Goal: Information Seeking & Learning: Find specific fact

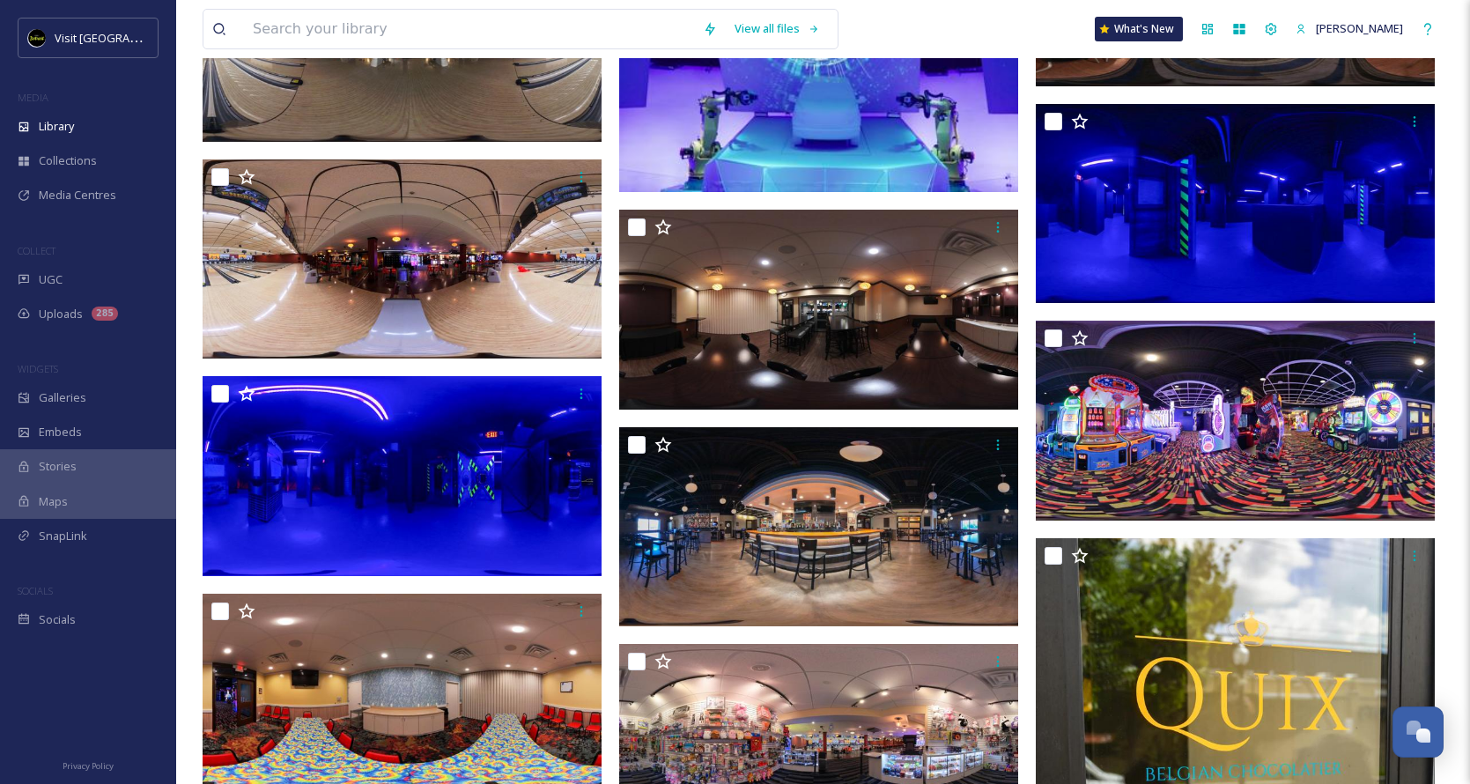
scroll to position [1758, 0]
click at [383, 30] on input at bounding box center [469, 29] width 450 height 39
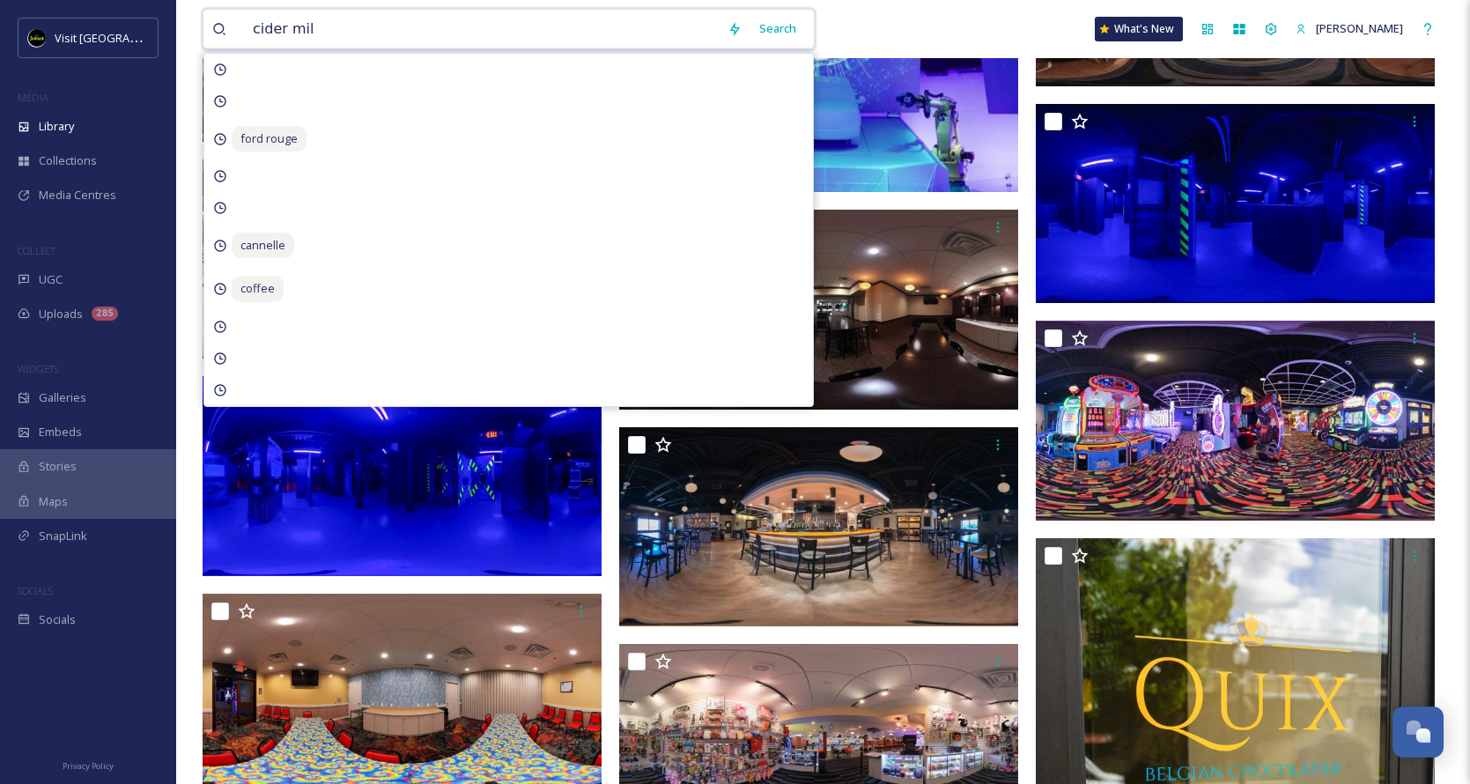
type input "cider mill"
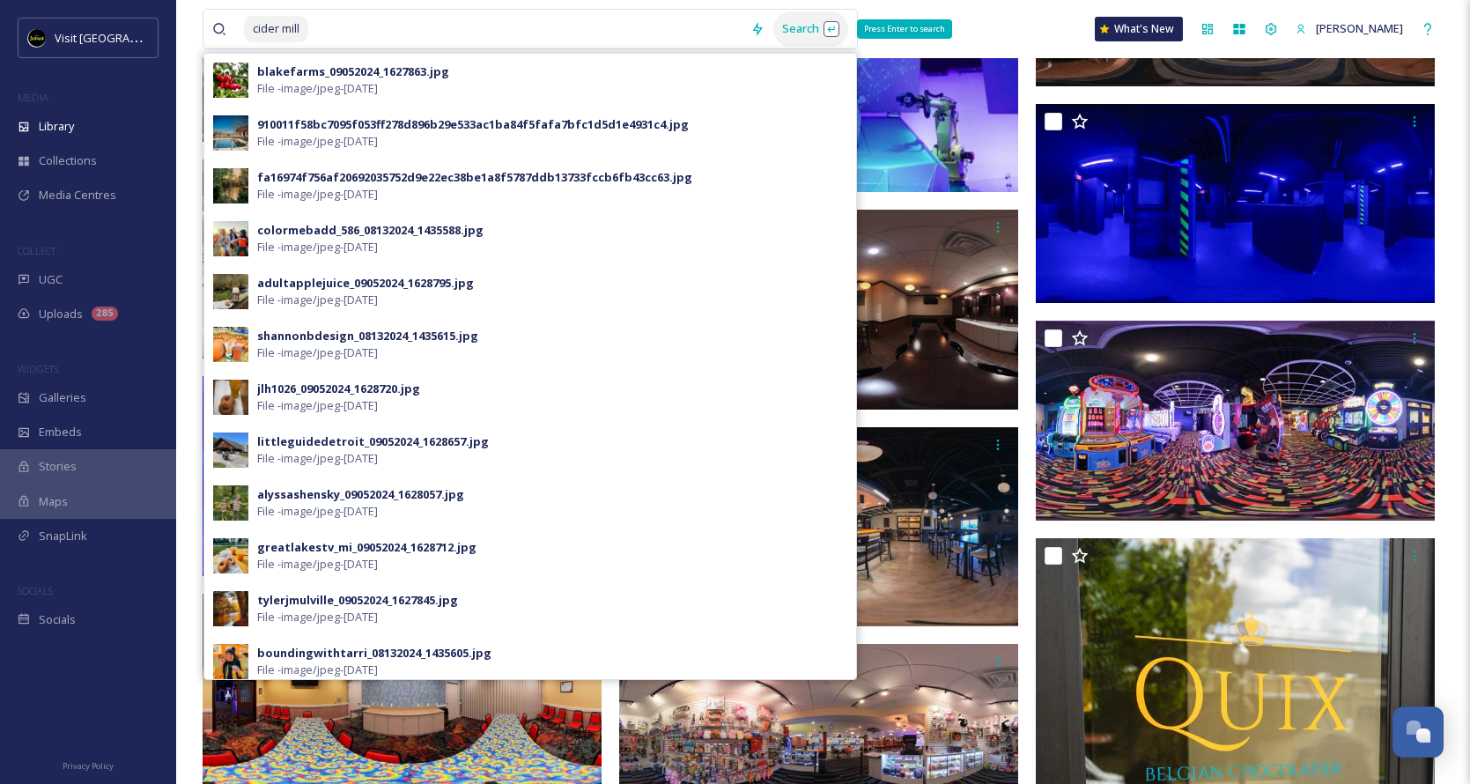
click at [821, 32] on div "Search Press Enter to search" at bounding box center [810, 28] width 75 height 34
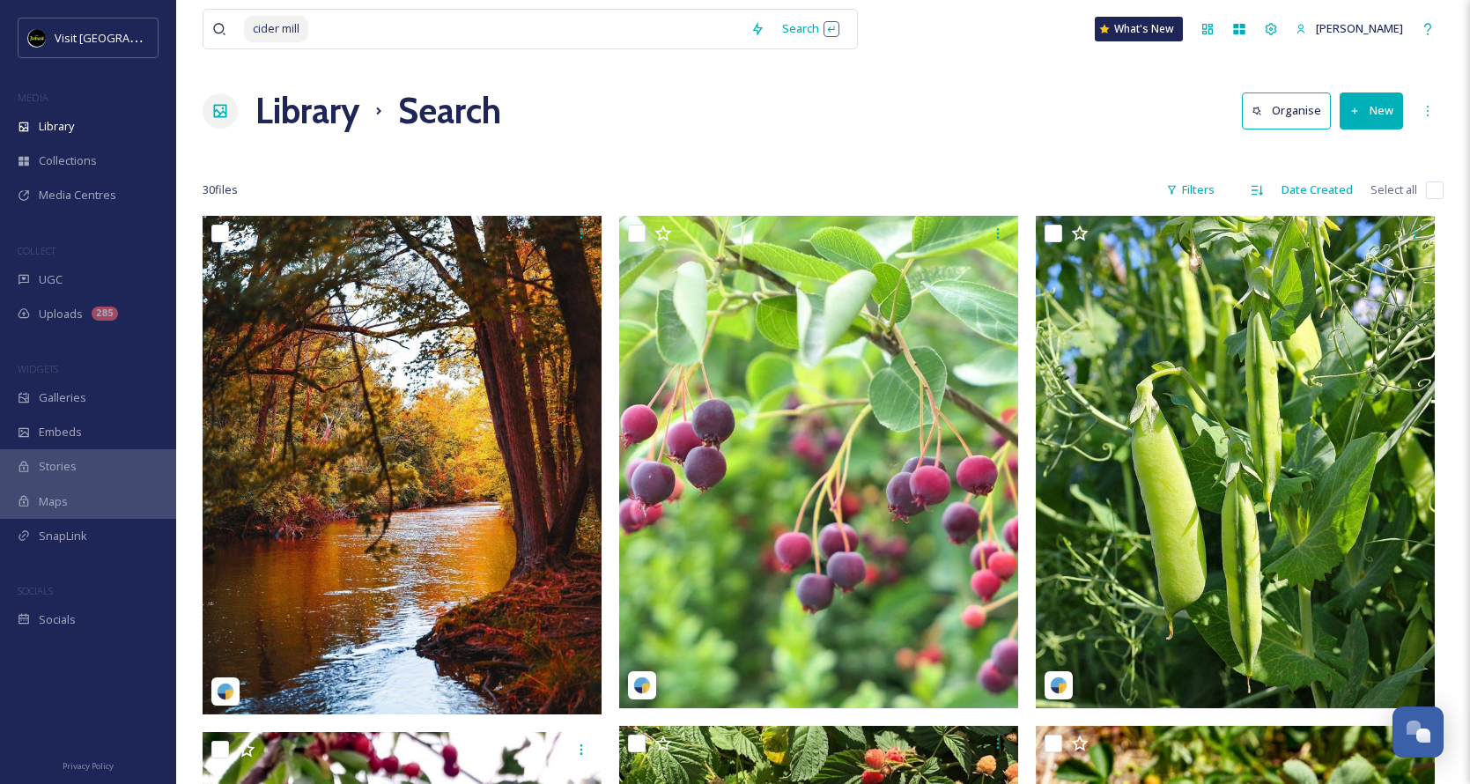
click at [969, 37] on div "cider mill Search What's New [PERSON_NAME]" at bounding box center [823, 29] width 1241 height 58
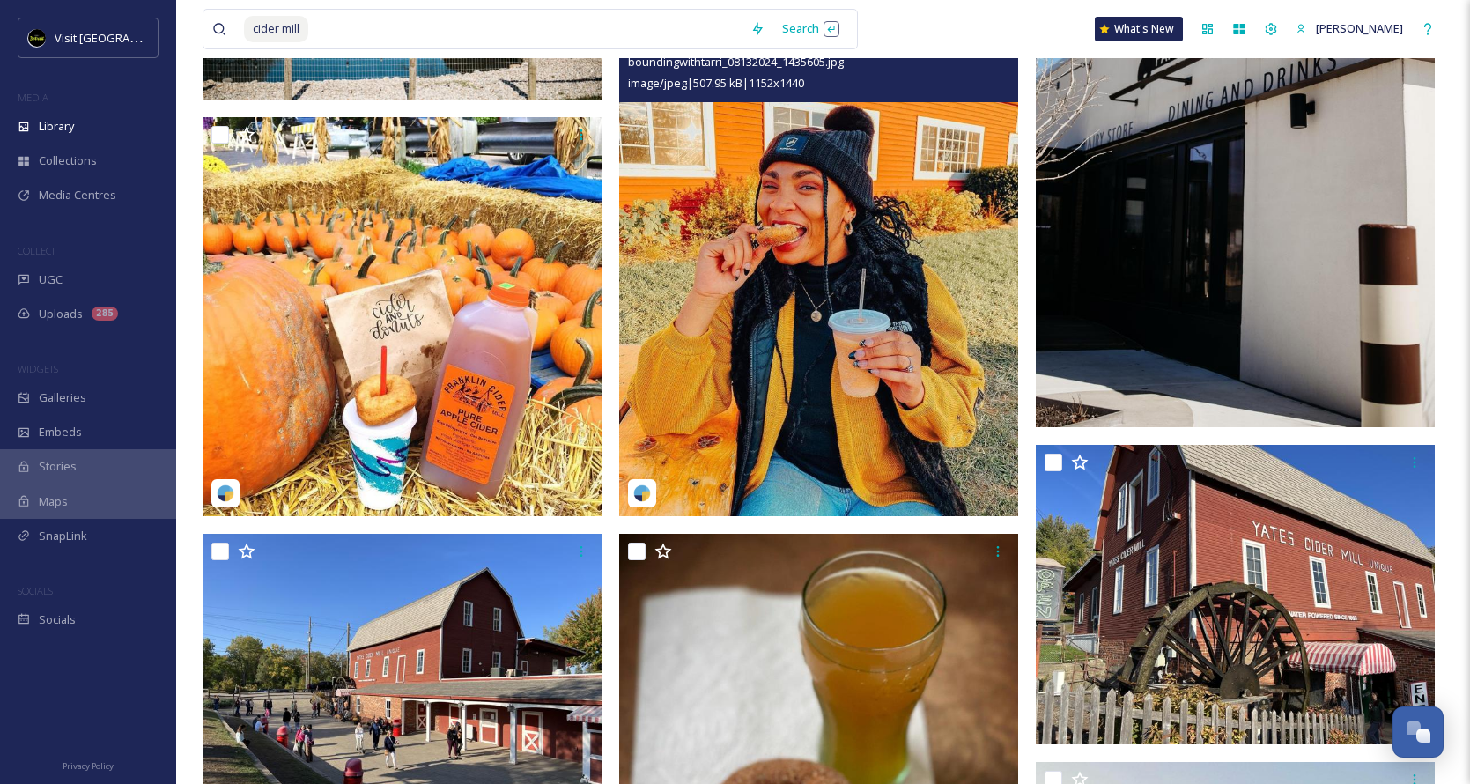
scroll to position [1411, 0]
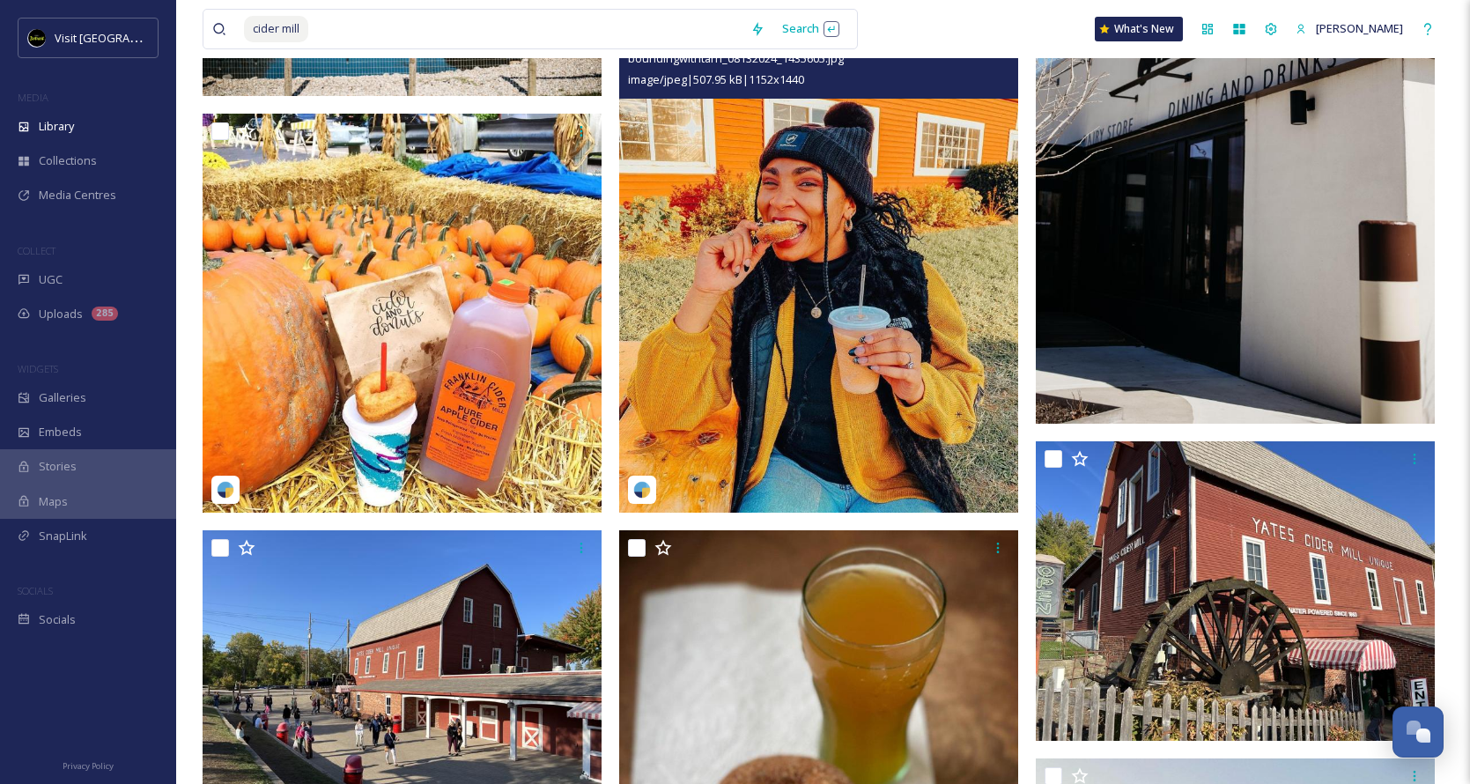
click at [815, 358] on img at bounding box center [818, 263] width 399 height 498
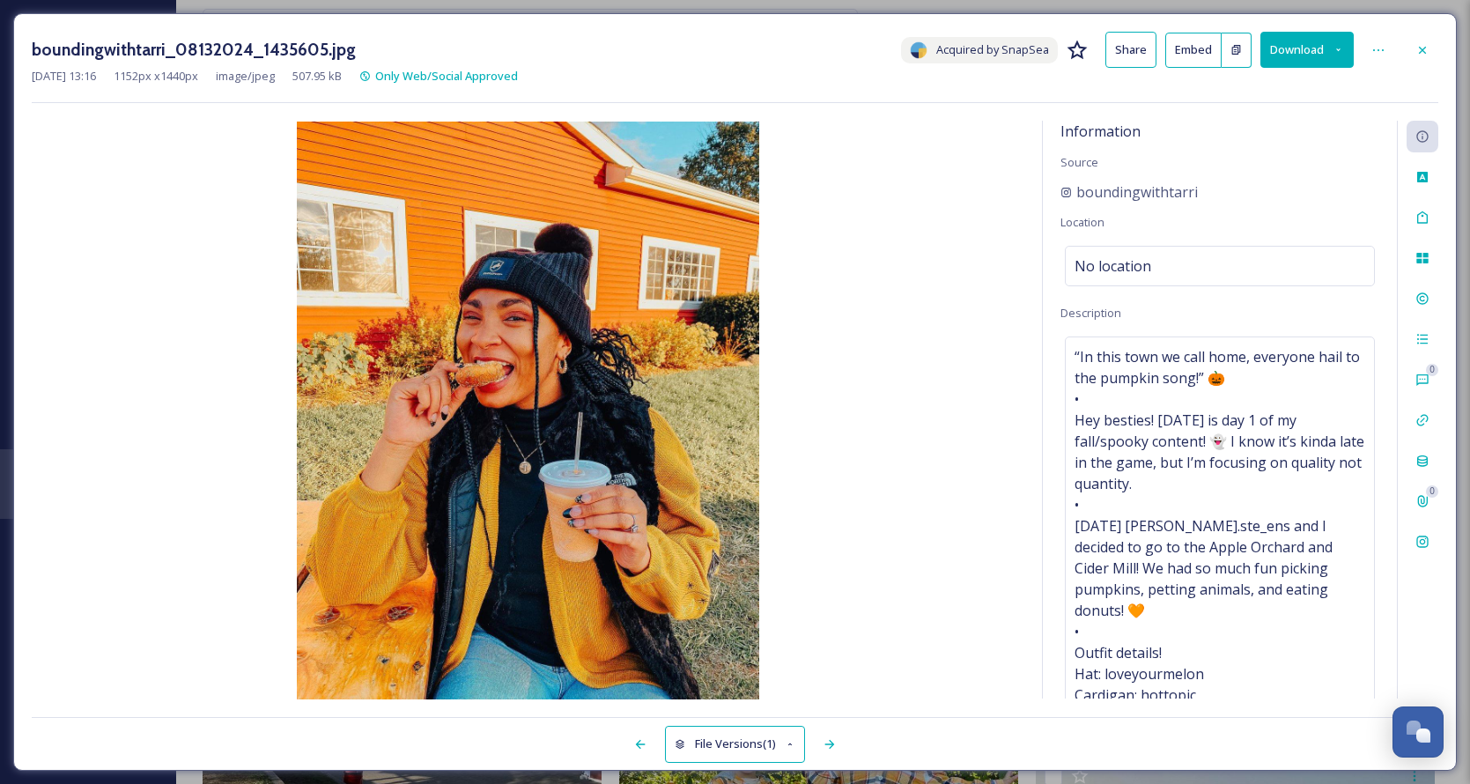
click at [1427, 65] on div "boundingwithtarri_08132024_1435605.jpg Acquired by SnapSea Share Embed Download" at bounding box center [735, 50] width 1406 height 36
click at [1418, 53] on icon at bounding box center [1422, 50] width 14 height 14
